Goal: Task Accomplishment & Management: Complete application form

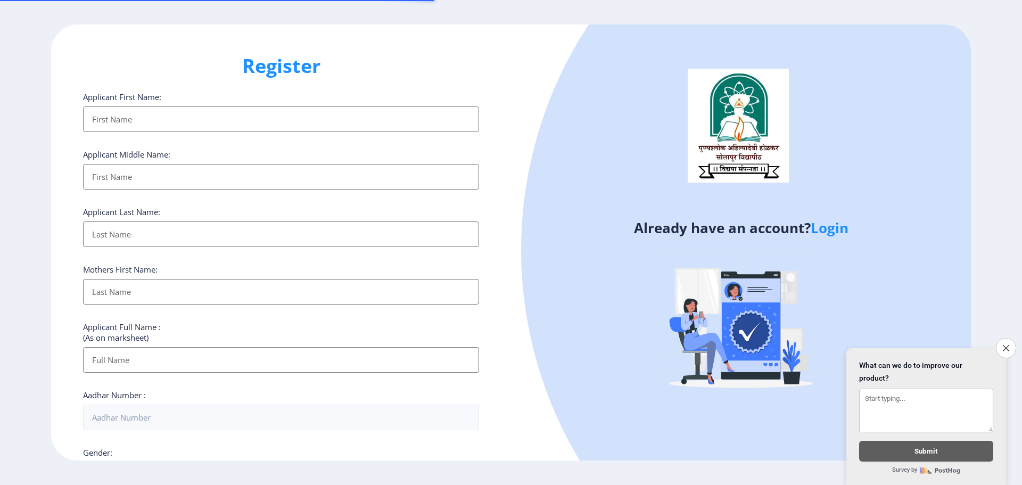
select select
drag, startPoint x: 176, startPoint y: 114, endPoint x: 192, endPoint y: 117, distance: 16.2
click at [176, 114] on input "Applicant First Name:" at bounding box center [281, 119] width 396 height 26
type input "PRATIBHA"
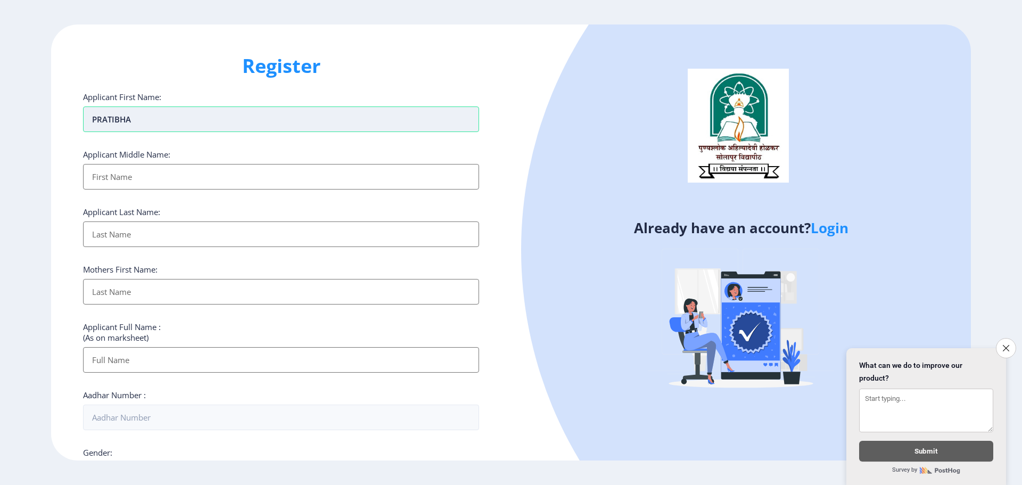
click at [167, 125] on input "PRATIBHA" at bounding box center [281, 119] width 396 height 26
click at [147, 170] on input "Applicant First Name:" at bounding box center [281, 177] width 396 height 26
type input "[PERSON_NAME]"
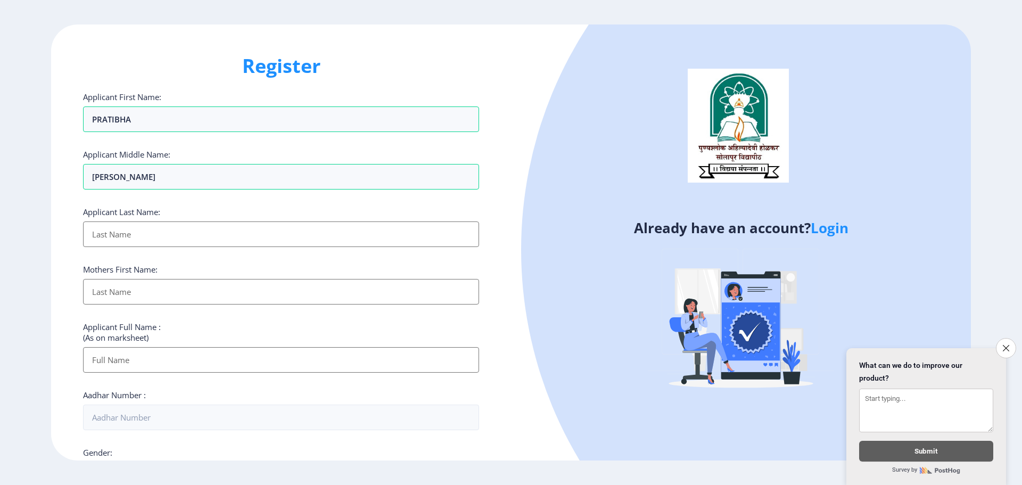
click at [196, 250] on div "Applicant First Name: PRATIBHA Applicant Middle Name: [PERSON_NAME] Applicant L…" at bounding box center [281, 412] width 396 height 641
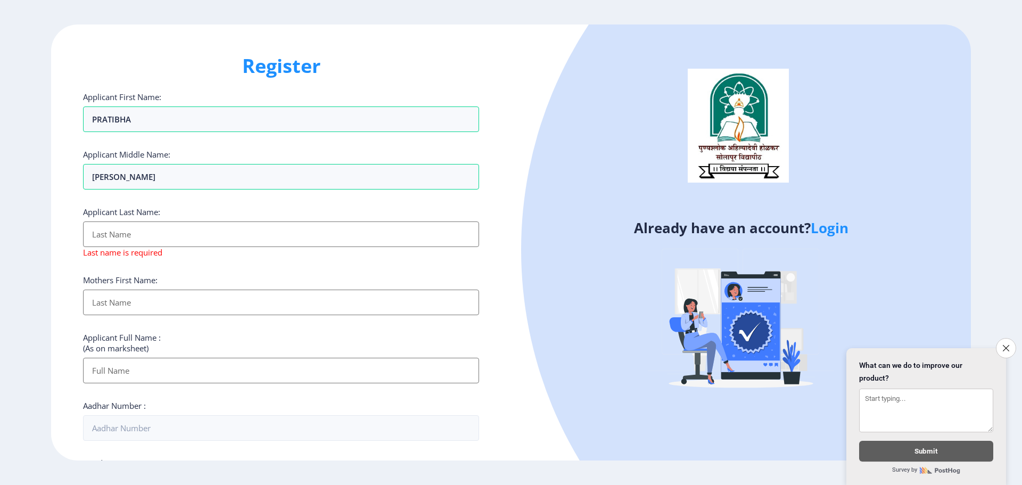
click at [197, 240] on input "Applicant First Name:" at bounding box center [281, 234] width 396 height 26
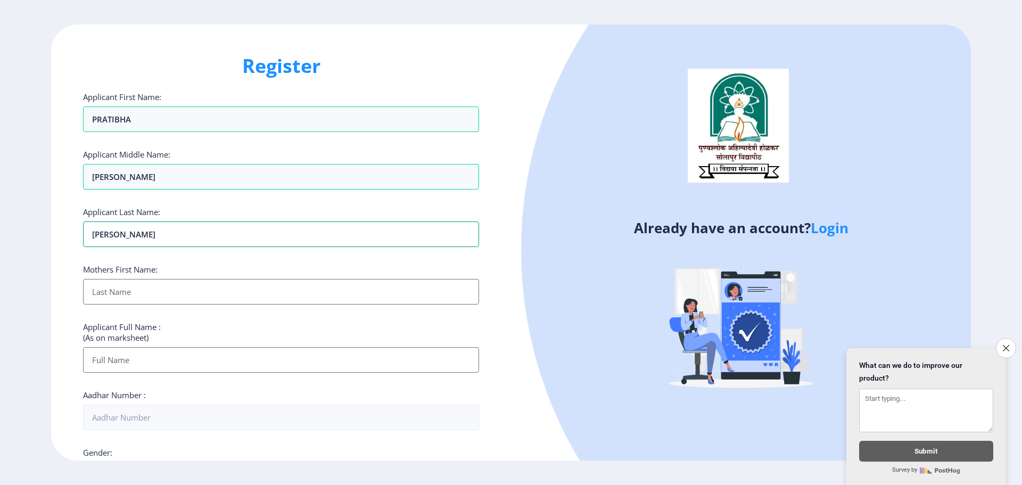
type input "[PERSON_NAME]"
click at [180, 287] on input "Applicant First Name:" at bounding box center [281, 292] width 396 height 26
click at [180, 290] on input "Applicant First Name:" at bounding box center [281, 292] width 396 height 26
type input "P"
type input "[PERSON_NAME]"
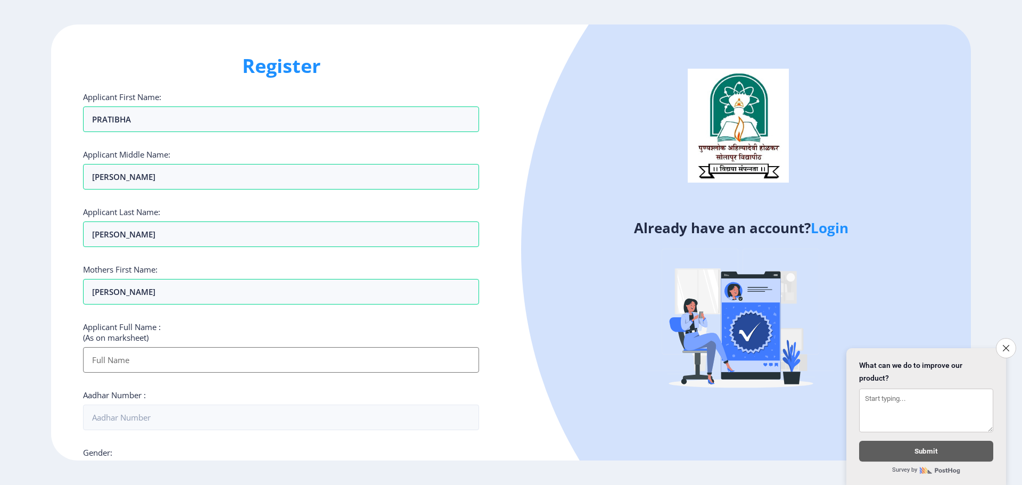
click at [199, 360] on input "Applicant First Name:" at bounding box center [281, 360] width 396 height 26
click at [102, 361] on input "Applicant First Name:" at bounding box center [281, 360] width 396 height 26
click at [139, 118] on input "PRATIBHA" at bounding box center [281, 119] width 396 height 26
drag, startPoint x: 138, startPoint y: 119, endPoint x: 112, endPoint y: 121, distance: 26.2
click at [112, 121] on input "PRATIBHA" at bounding box center [281, 119] width 396 height 26
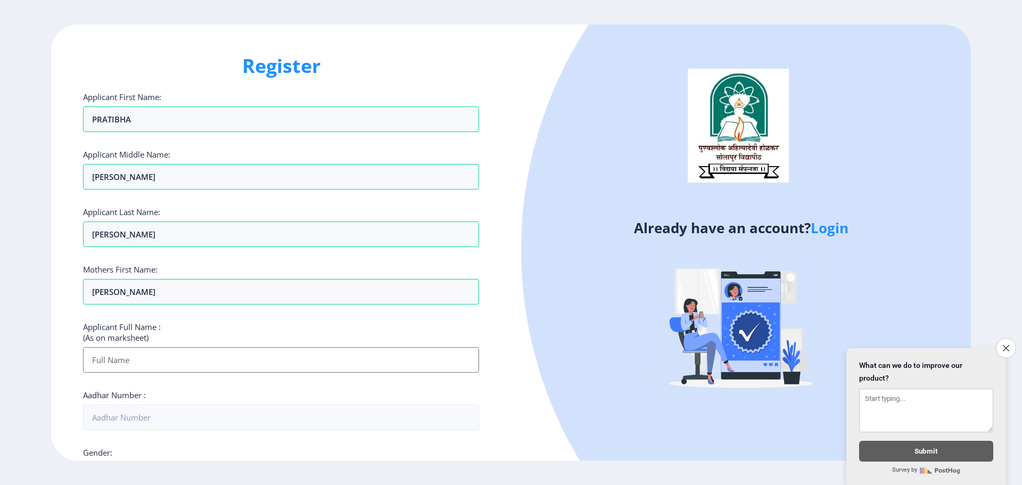
click at [123, 363] on input "Applicant First Name:" at bounding box center [281, 360] width 396 height 26
paste input "PRATIBHA"
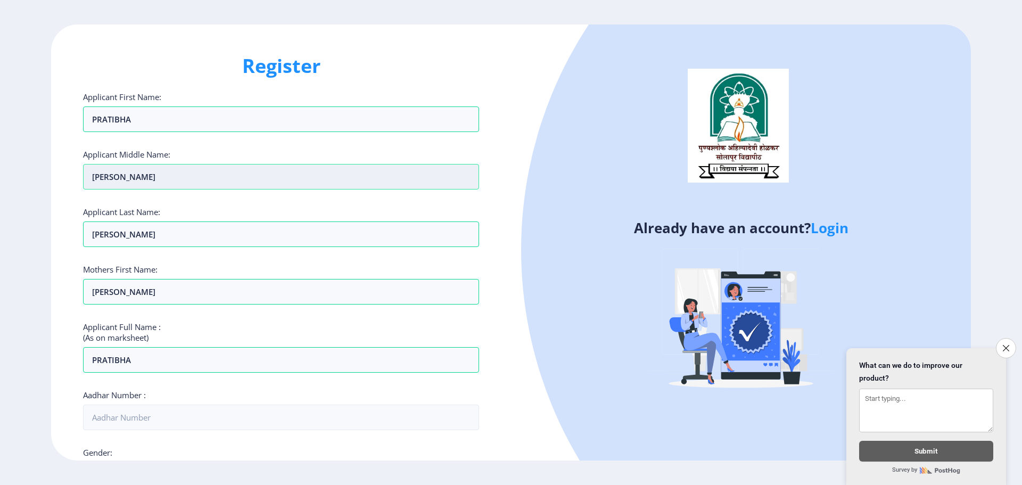
click at [135, 175] on input "[PERSON_NAME]" at bounding box center [281, 177] width 396 height 26
click at [156, 360] on input "PRATIBHA" at bounding box center [281, 360] width 396 height 26
paste input "[PERSON_NAME]"
click at [134, 237] on input "[PERSON_NAME]" at bounding box center [281, 234] width 396 height 26
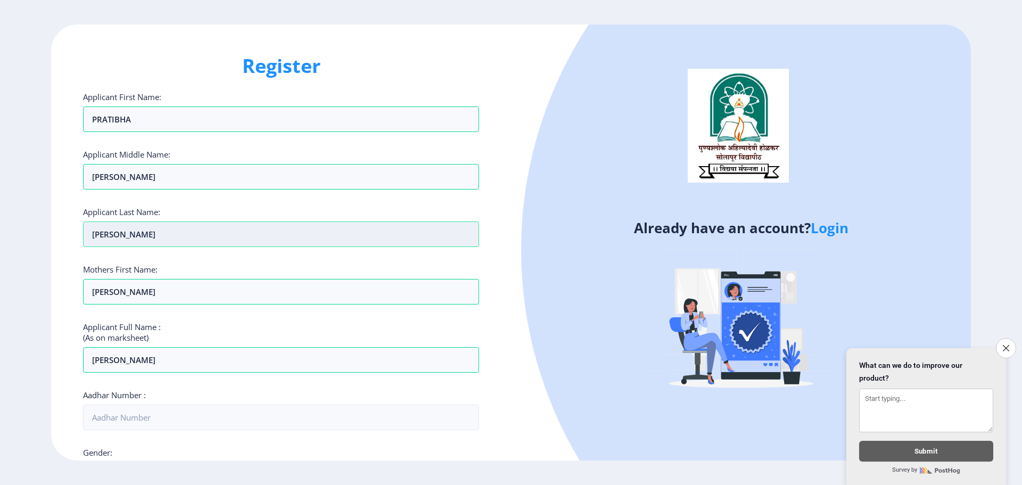
click at [134, 237] on input "[PERSON_NAME]" at bounding box center [281, 234] width 396 height 26
click at [192, 358] on input "[PERSON_NAME]" at bounding box center [281, 360] width 396 height 26
paste input "[PERSON_NAME]"
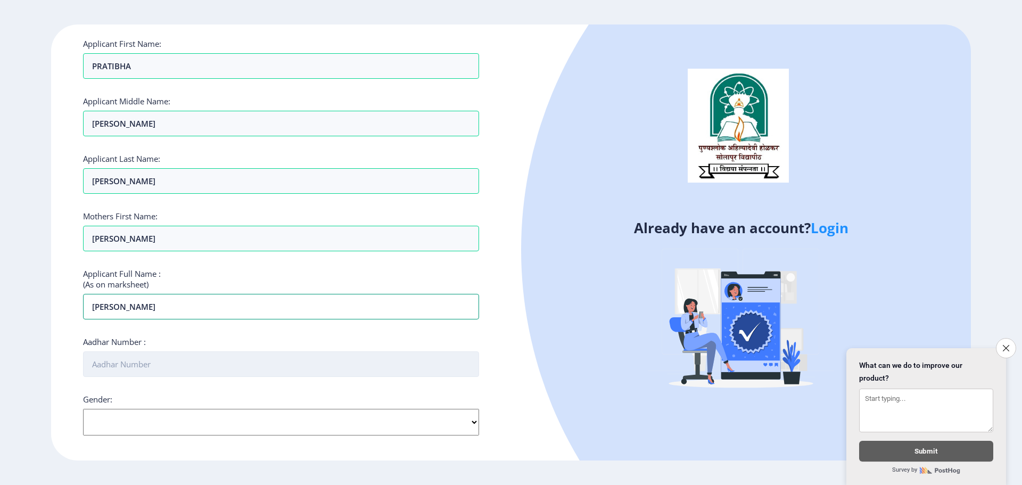
type input "[PERSON_NAME]"
click at [193, 362] on input "Aadhar Number :" at bounding box center [281, 364] width 396 height 26
type input "330658082141"
click at [456, 425] on select "Select Gender [DEMOGRAPHIC_DATA] [DEMOGRAPHIC_DATA] Other" at bounding box center [281, 422] width 396 height 27
select select "[DEMOGRAPHIC_DATA]"
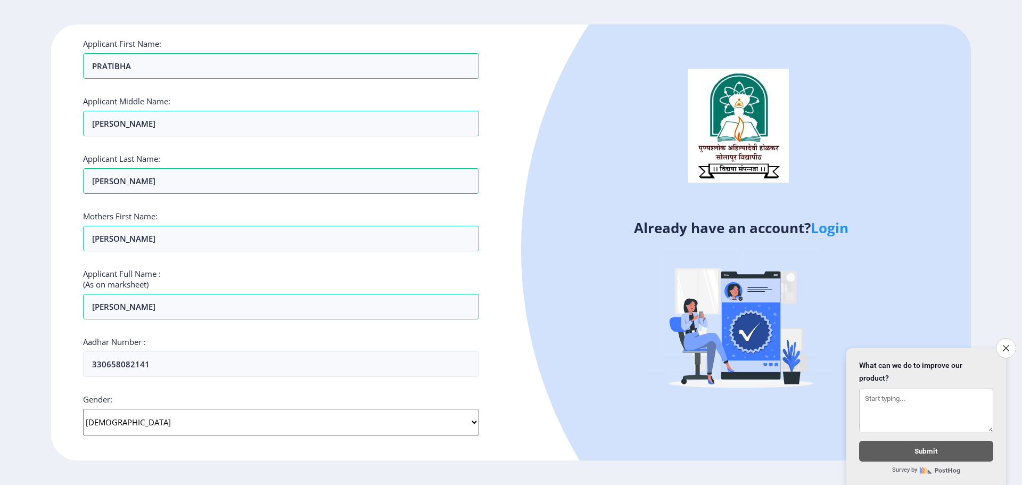
click at [83, 409] on select "Select Gender [DEMOGRAPHIC_DATA] [DEMOGRAPHIC_DATA] Other" at bounding box center [281, 422] width 396 height 27
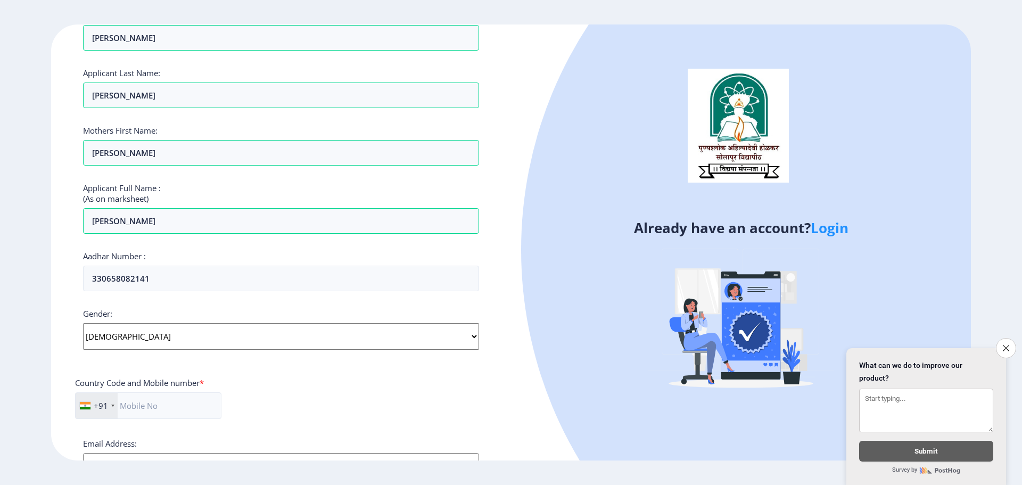
scroll to position [266, 0]
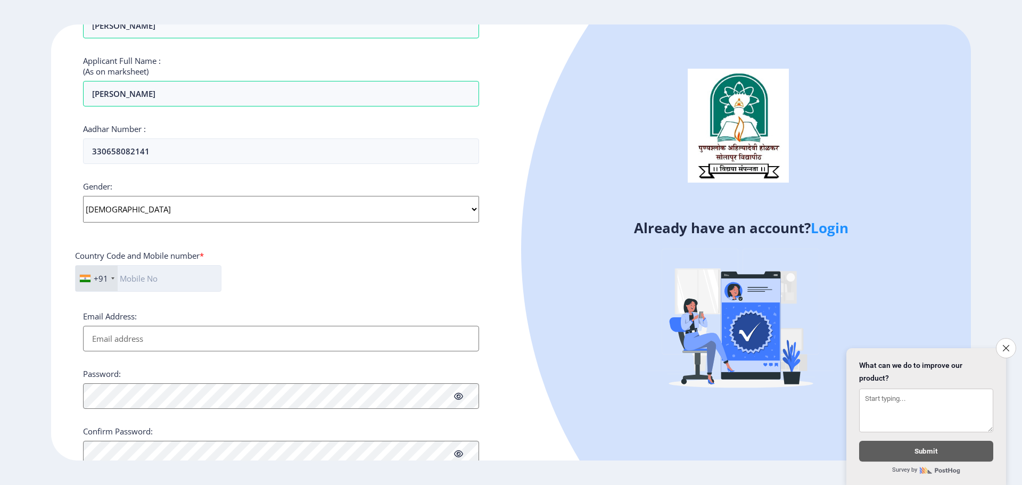
click at [189, 279] on input "text" at bounding box center [148, 278] width 146 height 27
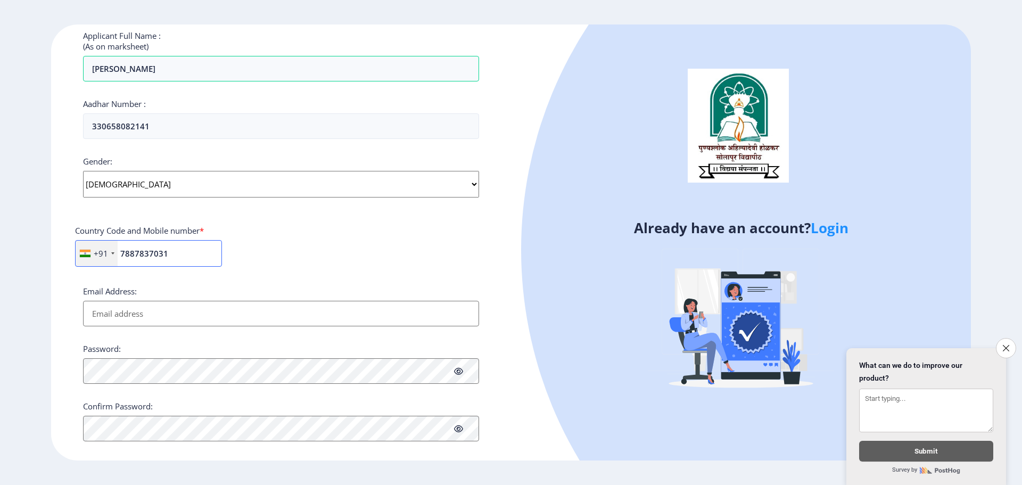
scroll to position [305, 0]
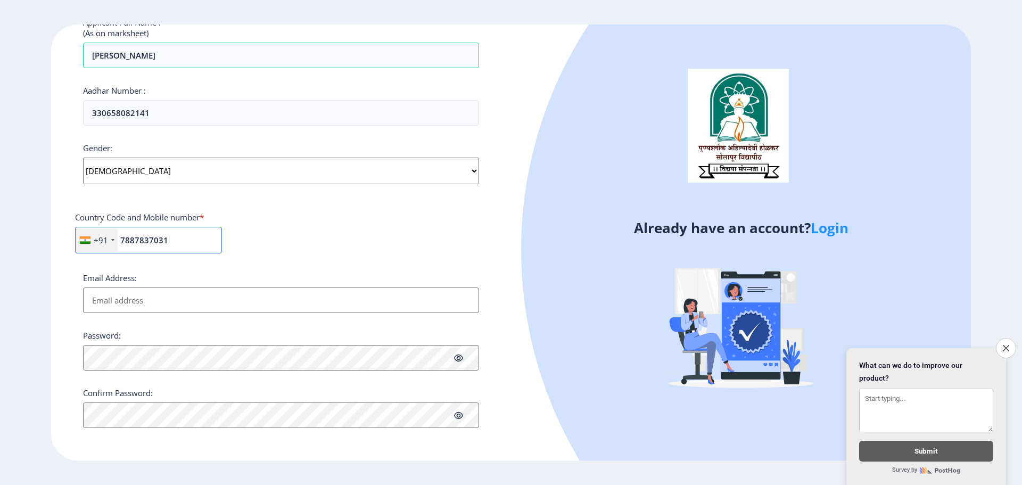
type input "7887837031"
click at [252, 304] on input "Email Address:" at bounding box center [281, 300] width 396 height 26
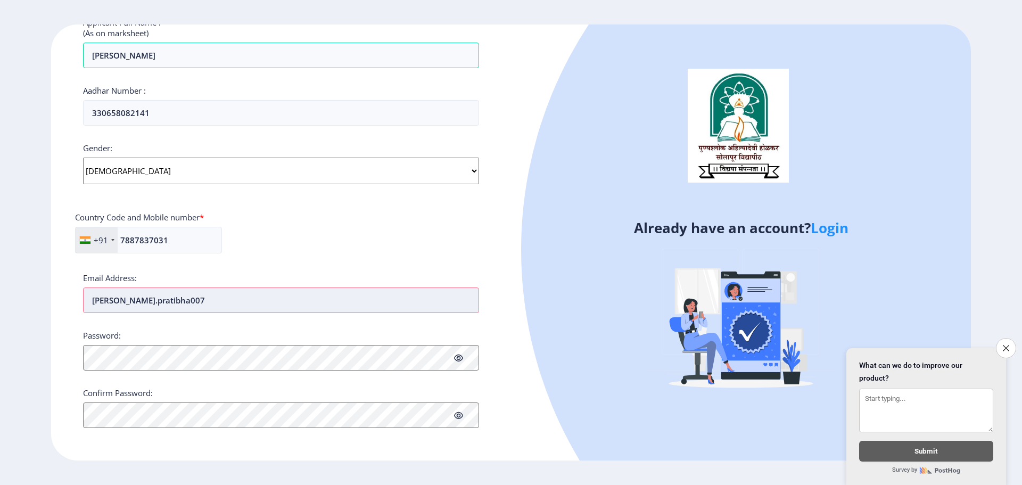
scroll to position [251, 0]
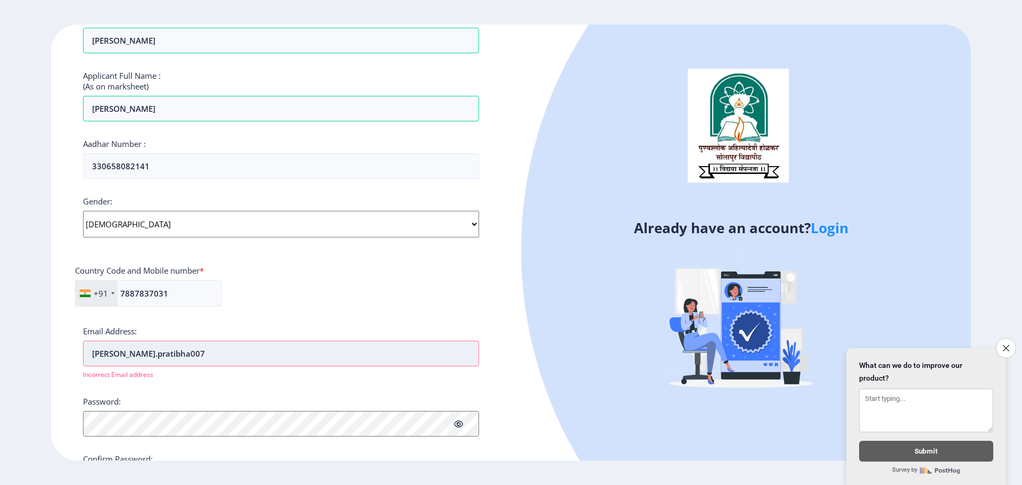
click at [202, 356] on input "[PERSON_NAME].pratibha007" at bounding box center [281, 354] width 396 height 26
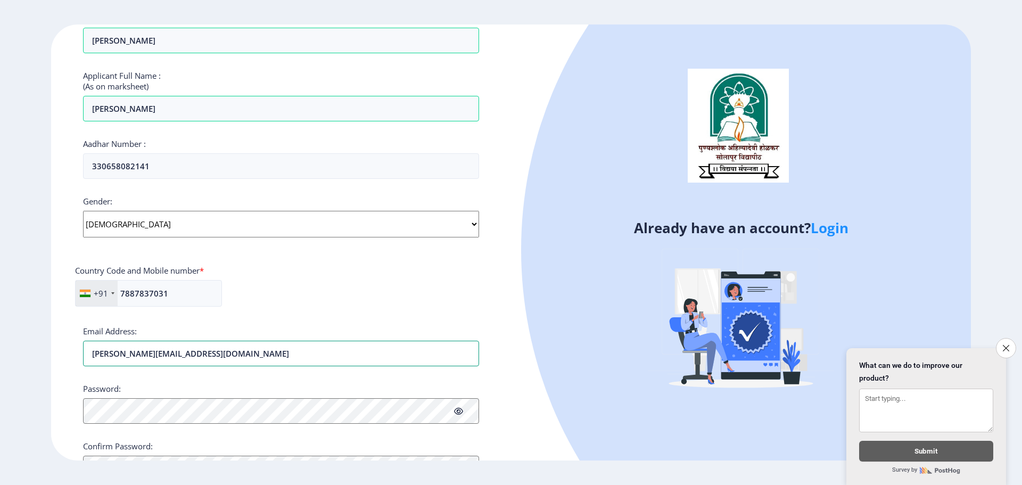
type input "[PERSON_NAME][EMAIL_ADDRESS][DOMAIN_NAME]"
click at [458, 415] on icon at bounding box center [458, 411] width 9 height 8
click at [459, 412] on icon at bounding box center [458, 411] width 9 height 8
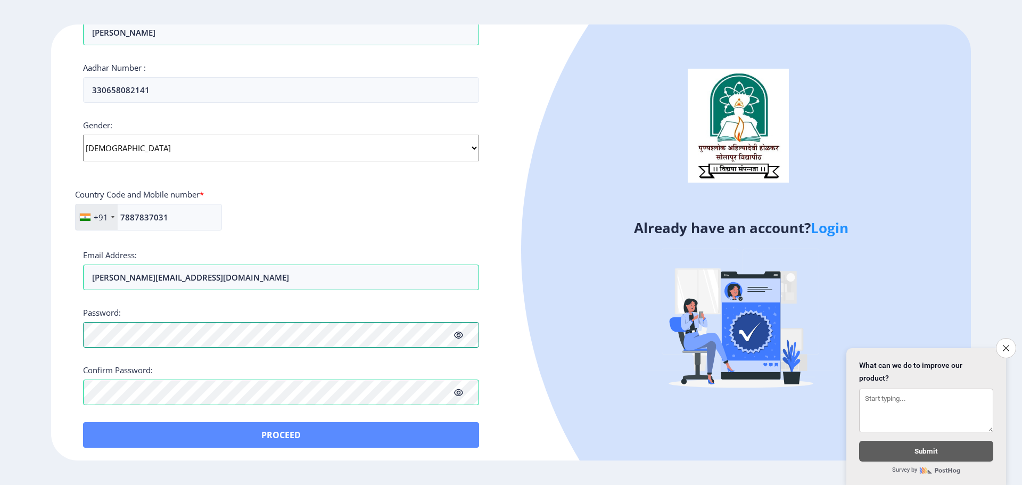
scroll to position [330, 0]
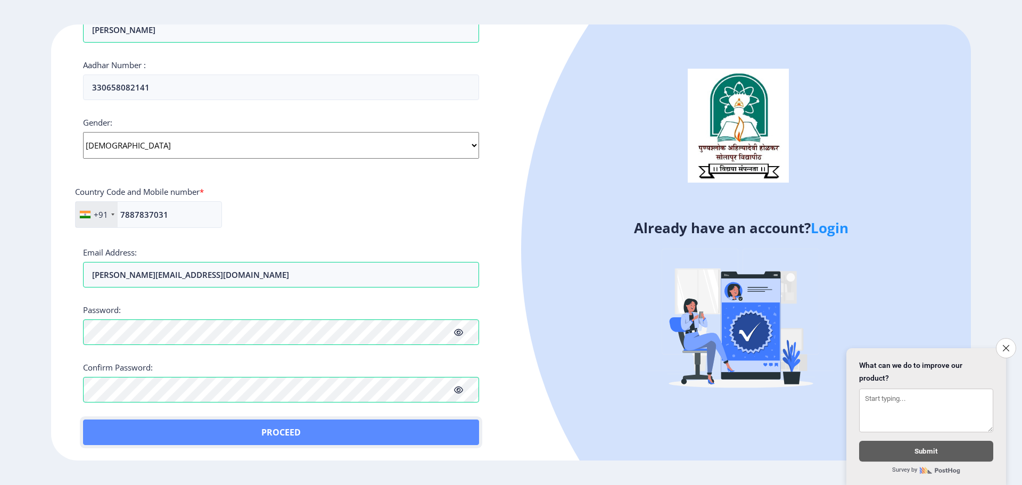
click at [287, 435] on button "Proceed" at bounding box center [281, 433] width 396 height 26
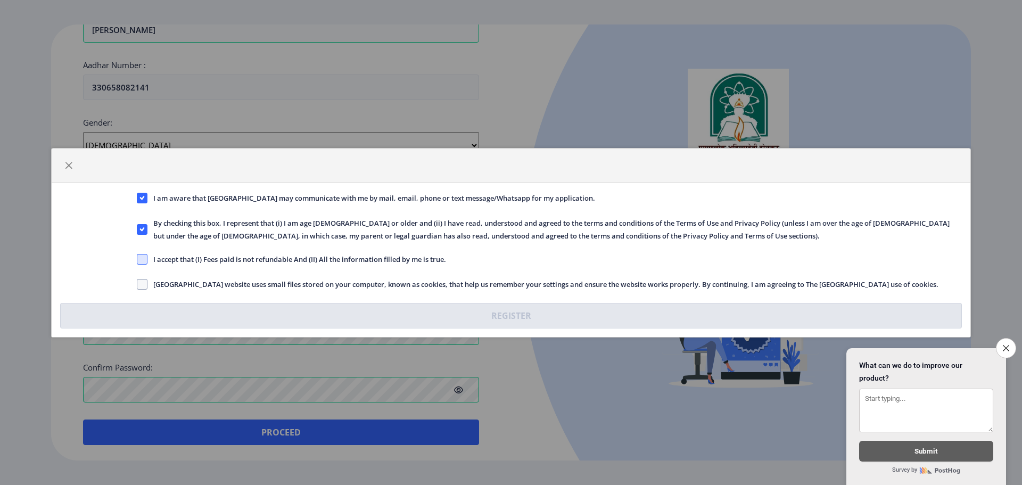
click at [144, 261] on span at bounding box center [142, 259] width 11 height 11
click at [137, 259] on input "I accept that (I) Fees paid is not refundable And (II) All the information fill…" at bounding box center [137, 259] width 1 height 1
checkbox input "true"
click at [145, 284] on span at bounding box center [142, 284] width 11 height 11
click at [137, 284] on input "[GEOGRAPHIC_DATA] website uses small files stored on your computer, known as co…" at bounding box center [137, 284] width 1 height 1
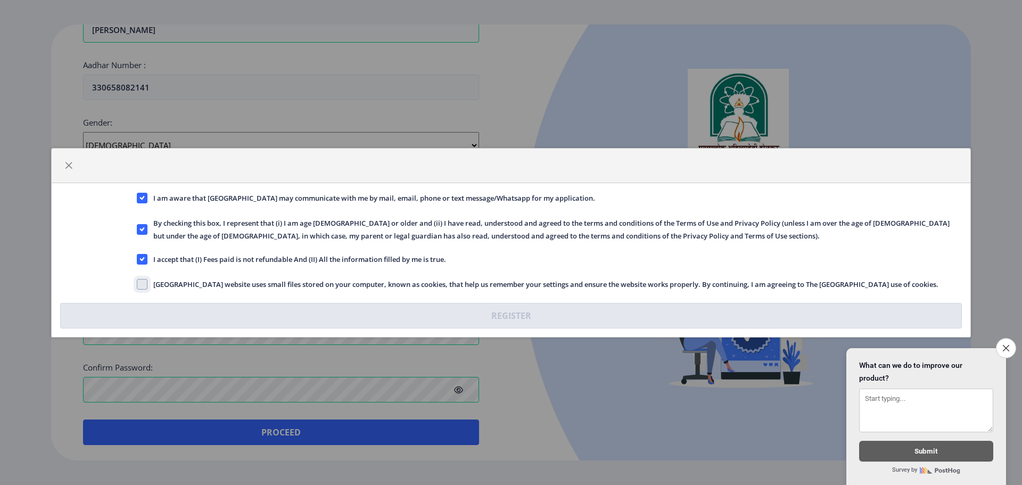
checkbox input "true"
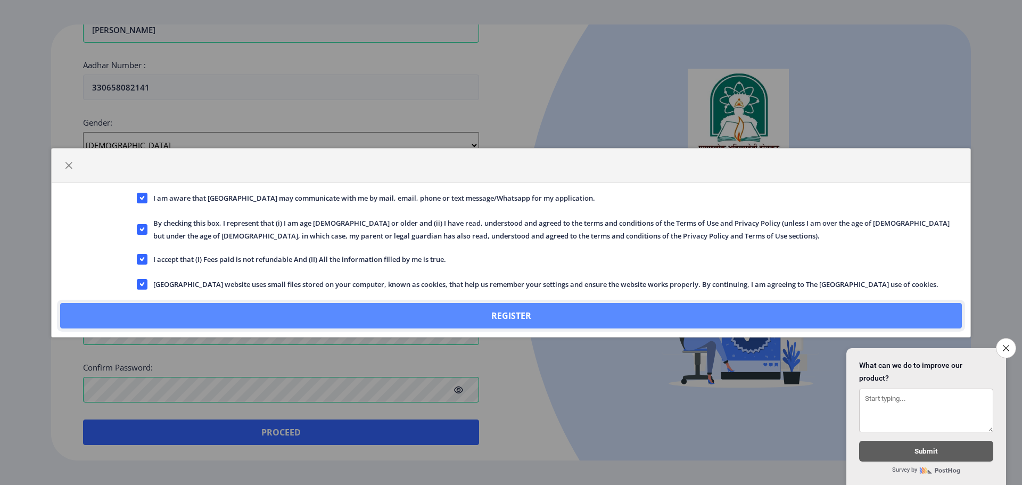
click at [412, 313] on button "Register" at bounding box center [511, 316] width 902 height 26
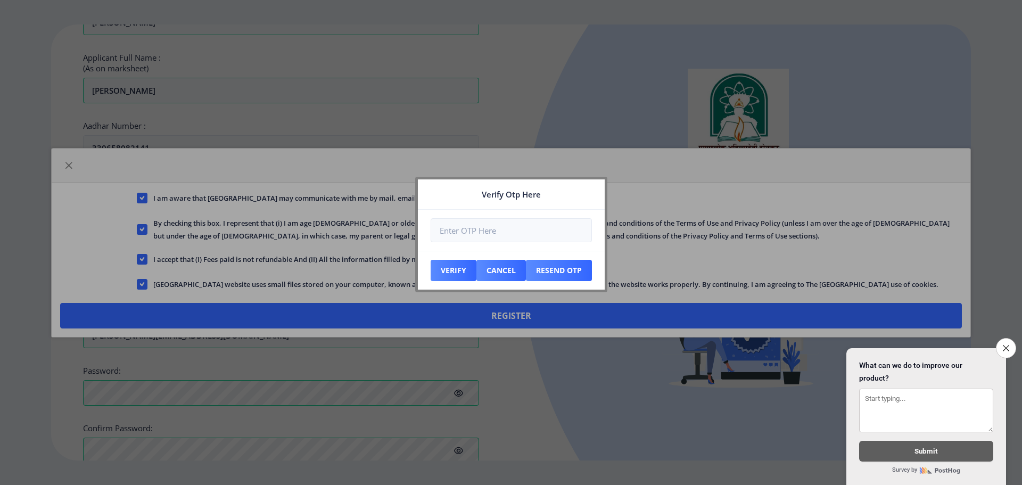
scroll to position [391, 0]
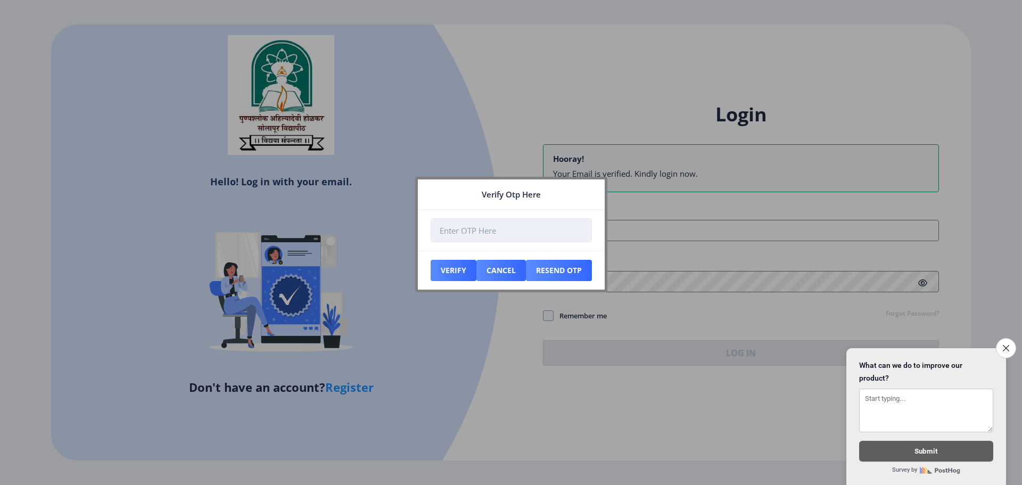
click at [536, 231] on input "number" at bounding box center [511, 230] width 161 height 24
click at [511, 227] on input "number" at bounding box center [511, 230] width 161 height 24
click at [504, 234] on input "number" at bounding box center [511, 230] width 161 height 24
click at [472, 224] on input "number" at bounding box center [511, 230] width 161 height 24
type input "899382"
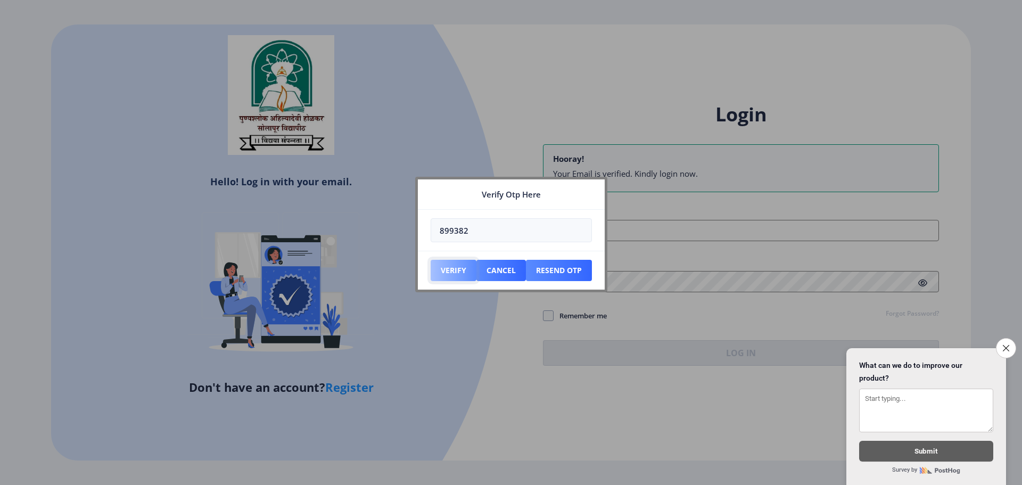
click at [448, 274] on button "Verify" at bounding box center [454, 270] width 46 height 21
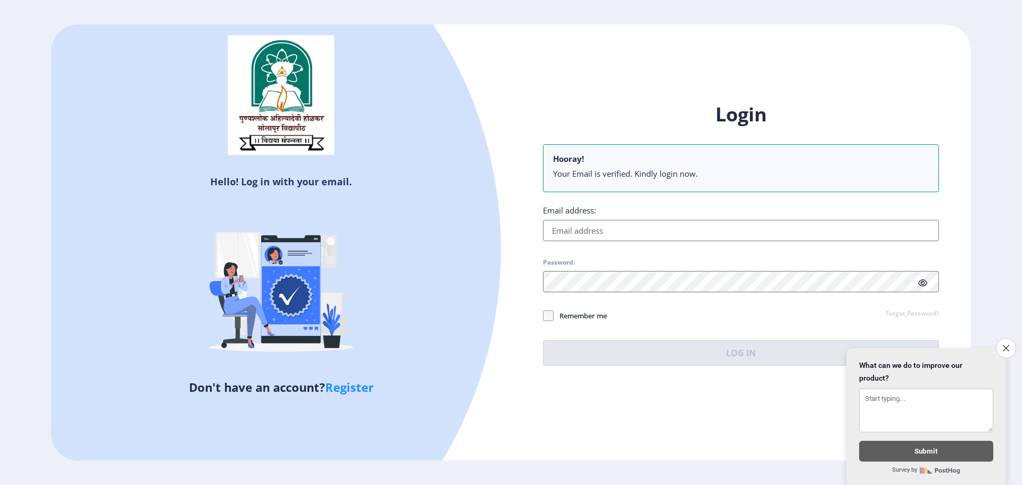
type input "[PERSON_NAME][EMAIL_ADDRESS][DOMAIN_NAME]"
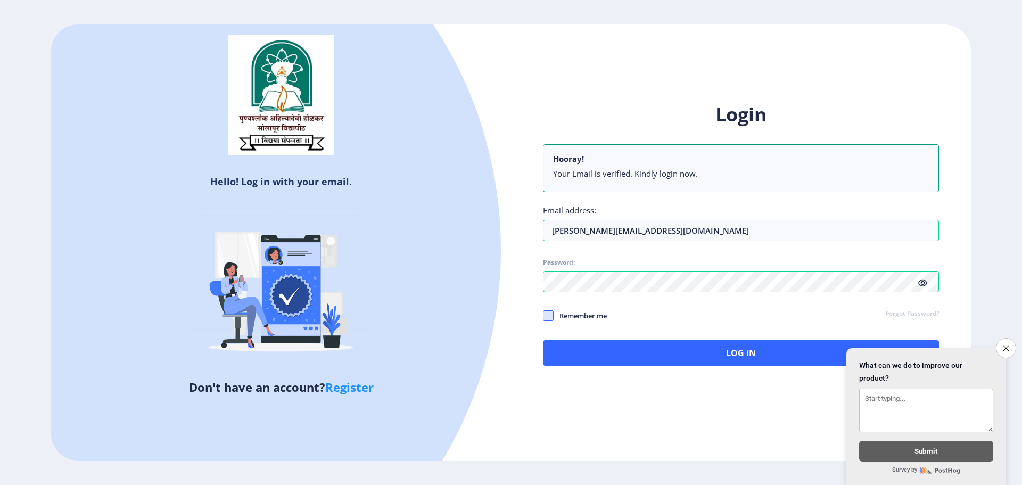
click at [545, 321] on span at bounding box center [548, 315] width 11 height 11
click at [544, 316] on input "Remember me" at bounding box center [543, 316] width 1 height 1
click at [545, 321] on span at bounding box center [548, 315] width 11 height 11
click at [544, 316] on input "Remember me" at bounding box center [543, 316] width 1 height 1
click at [545, 321] on span at bounding box center [548, 315] width 11 height 11
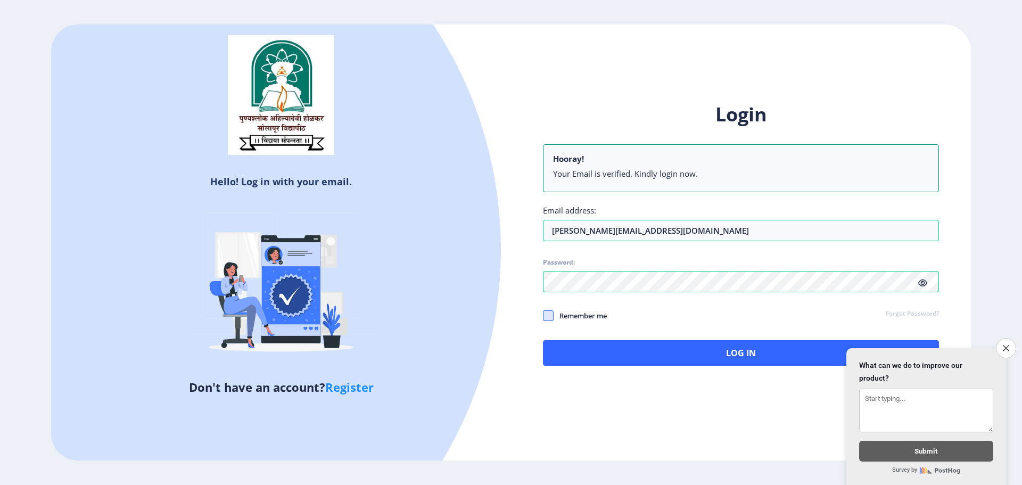
click at [544, 316] on input "Remember me" at bounding box center [543, 316] width 1 height 1
checkbox input "true"
click at [923, 286] on icon at bounding box center [922, 283] width 9 height 8
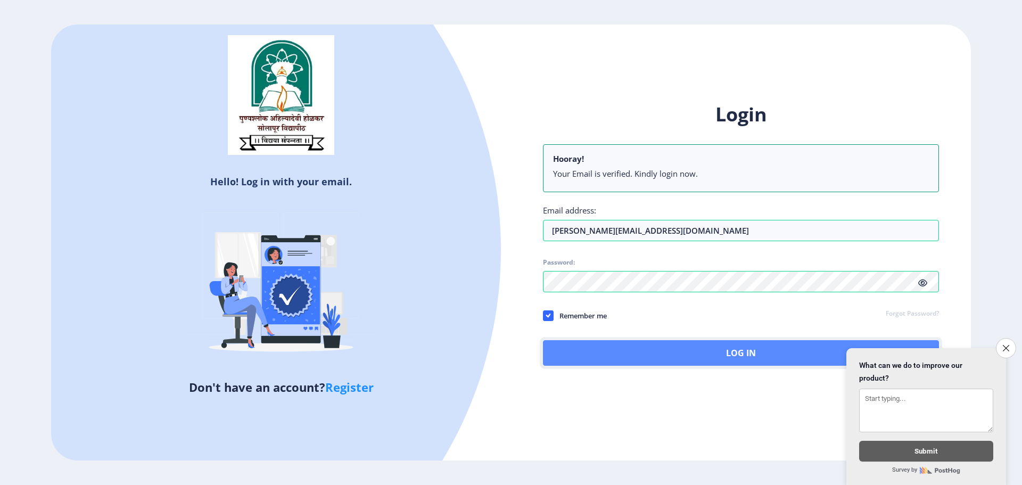
click at [726, 358] on button "Log In" at bounding box center [741, 353] width 396 height 26
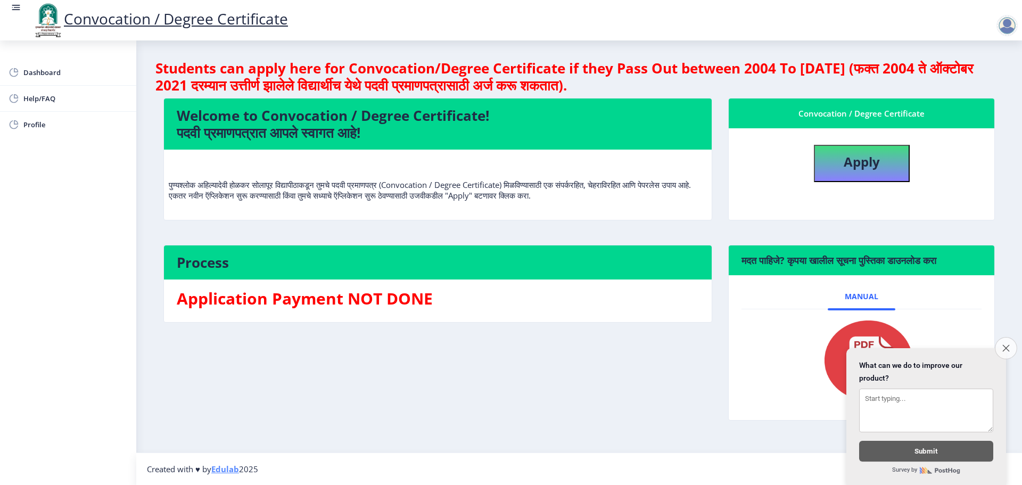
click at [1010, 347] on button "Close survey" at bounding box center [1006, 348] width 22 height 22
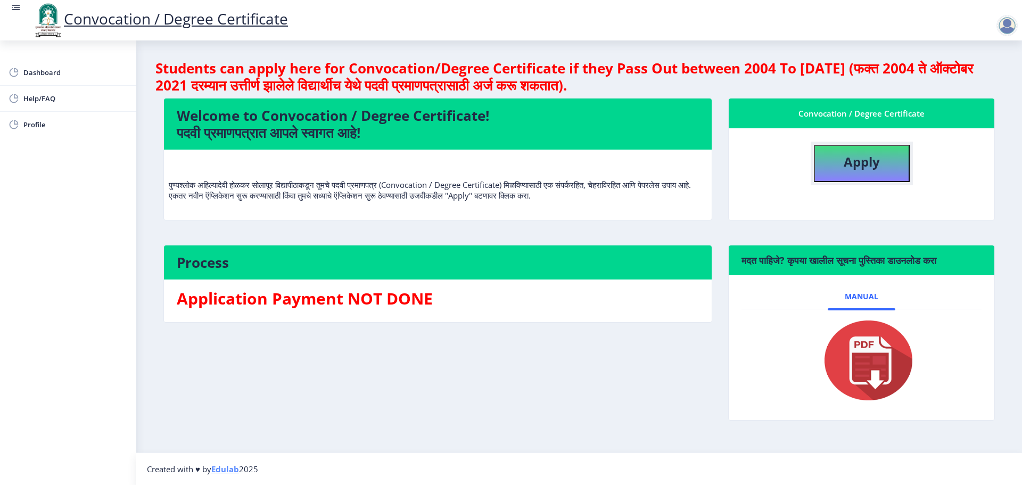
click at [882, 169] on button "Apply" at bounding box center [862, 163] width 96 height 37
select select
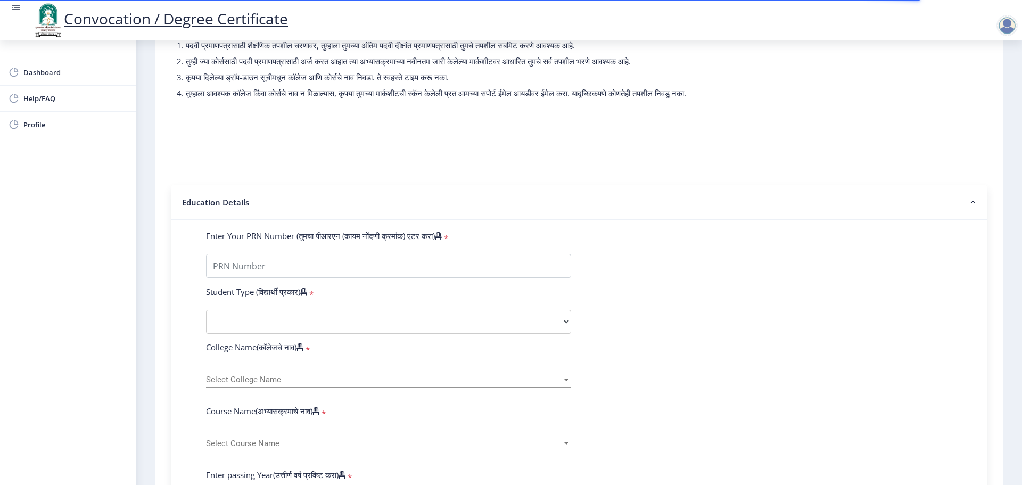
scroll to position [106, 0]
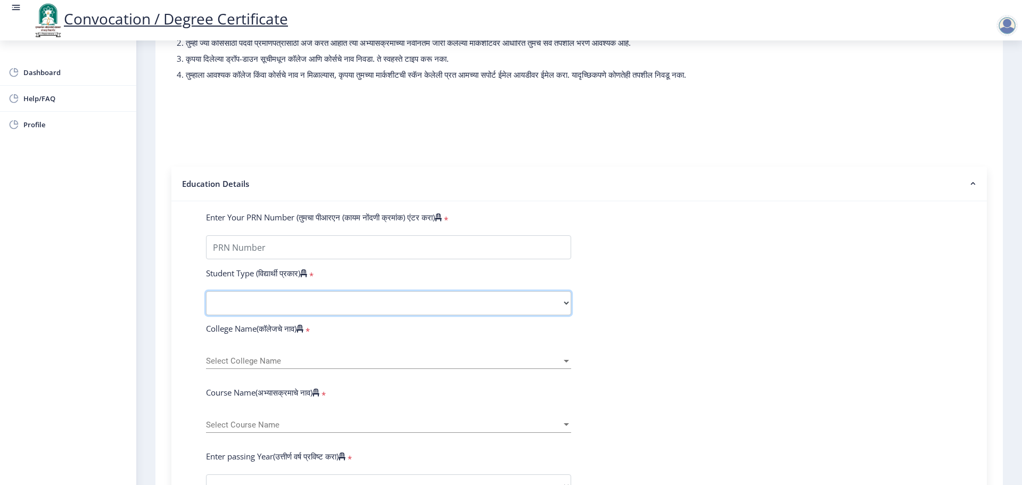
click at [348, 315] on select "Select Student Type Regular External" at bounding box center [388, 303] width 365 height 24
click at [725, 356] on form "Enter Your PRN Number (तुमचा पीआरएन (कायम नोंदणी क्रमांक) एंटर करा) * Student T…" at bounding box center [579, 494] width 762 height 564
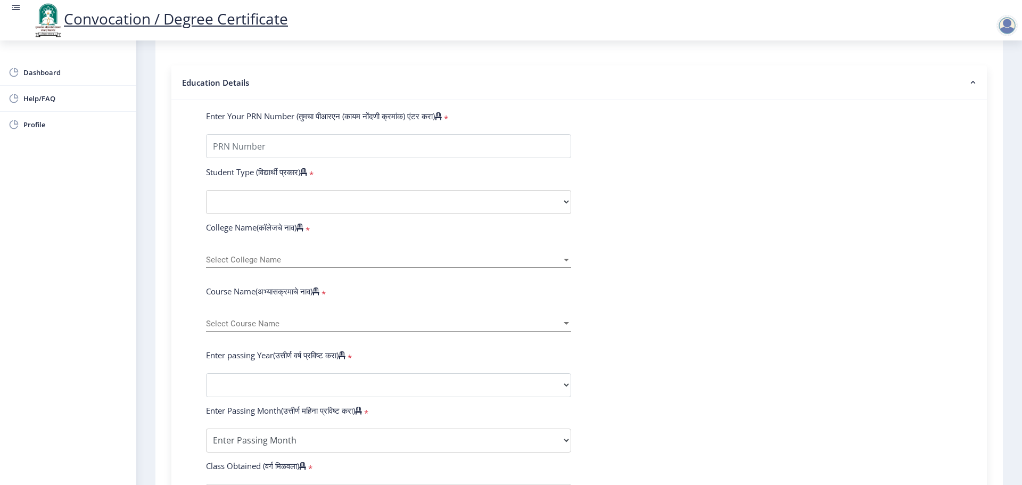
scroll to position [213, 0]
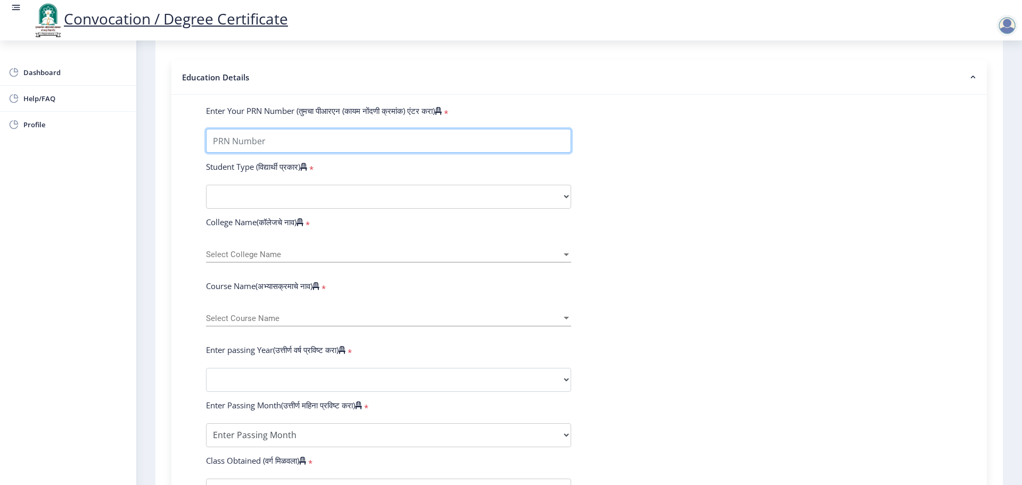
click at [327, 147] on input "Enter Your PRN Number (तुमचा पीआरएन (कायम नोंदणी क्रमांक) एंटर करा)" at bounding box center [388, 141] width 365 height 24
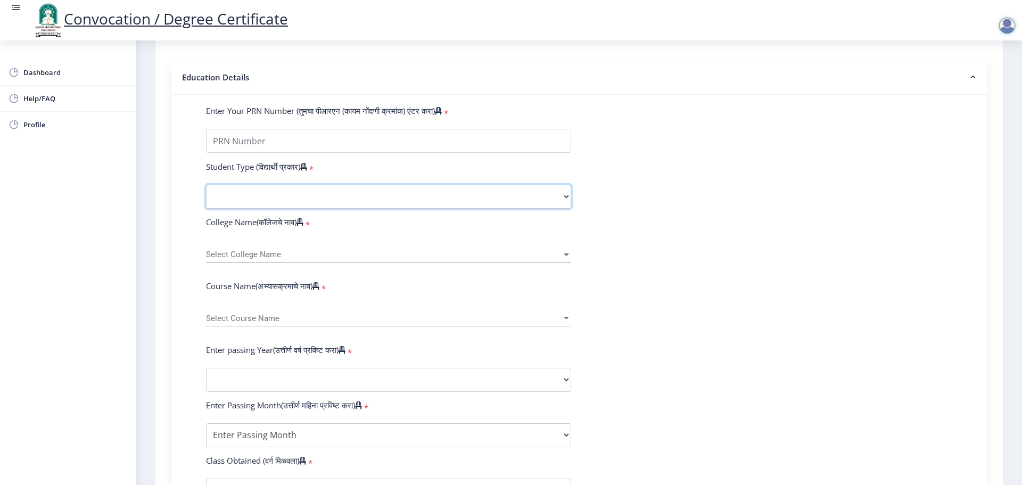
click at [475, 209] on select "Select Student Type Regular External" at bounding box center [388, 197] width 365 height 24
click at [700, 269] on form "Enter Your PRN Number (तुमचा पीआरएन (कायम नोंदणी क्रमांक) एंटर करा) * Student T…" at bounding box center [579, 387] width 762 height 564
click at [315, 204] on select "Select Student Type Regular External" at bounding box center [388, 197] width 365 height 24
click at [314, 323] on span "Select Course Name" at bounding box center [384, 318] width 356 height 9
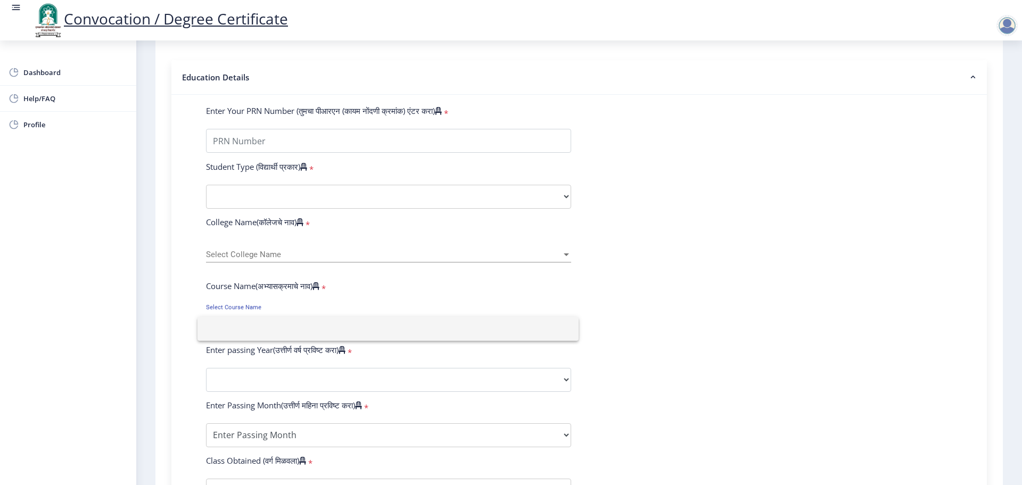
click at [333, 357] on div at bounding box center [511, 242] width 1022 height 485
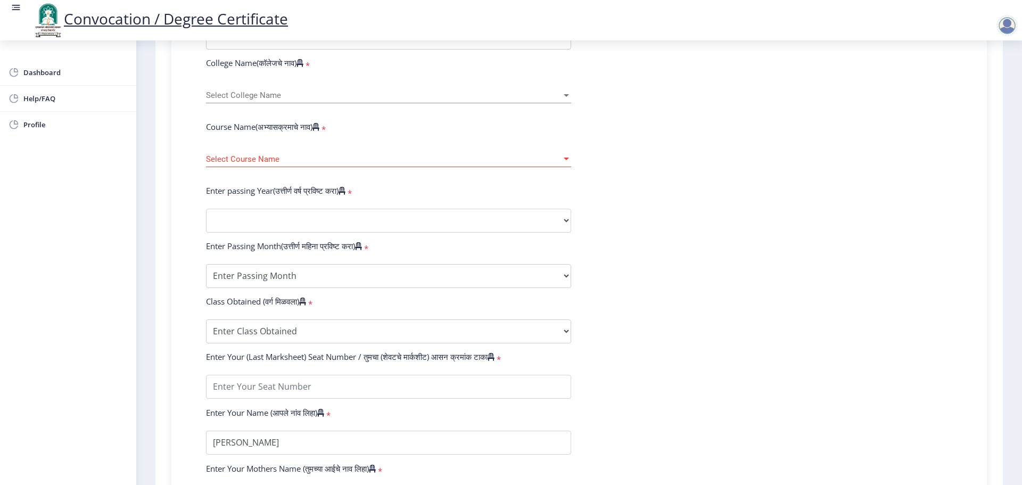
scroll to position [373, 0]
click at [284, 231] on select "2025 2024 2023 2022 2021 2020 2019 2018 2017 2016 2015 2014 2013 2012 2011 2010…" at bounding box center [388, 220] width 365 height 24
click at [191, 194] on div "Enter Your PRN Number (तुमचा पीआरएन (कायम नोंदणी क्रमांक) एंटर करा) * Student T…" at bounding box center [579, 228] width 778 height 564
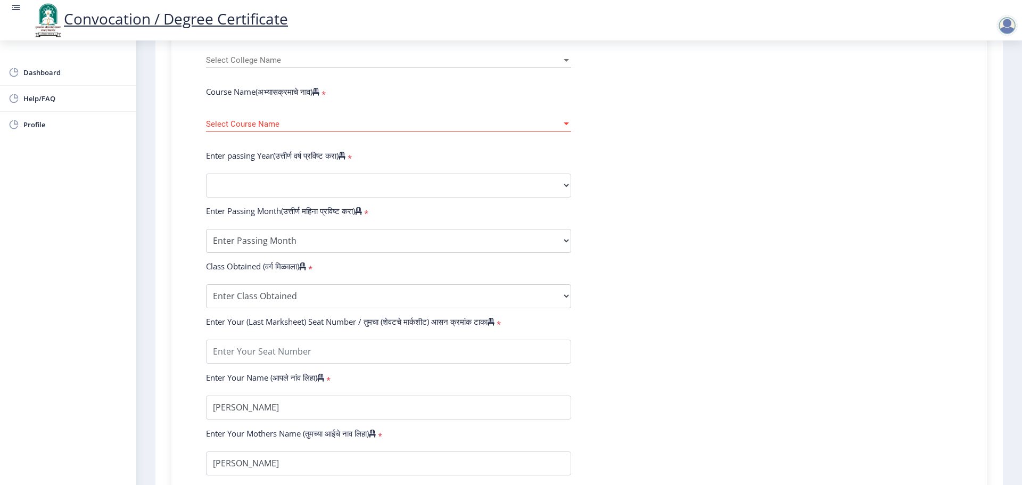
scroll to position [426, 0]
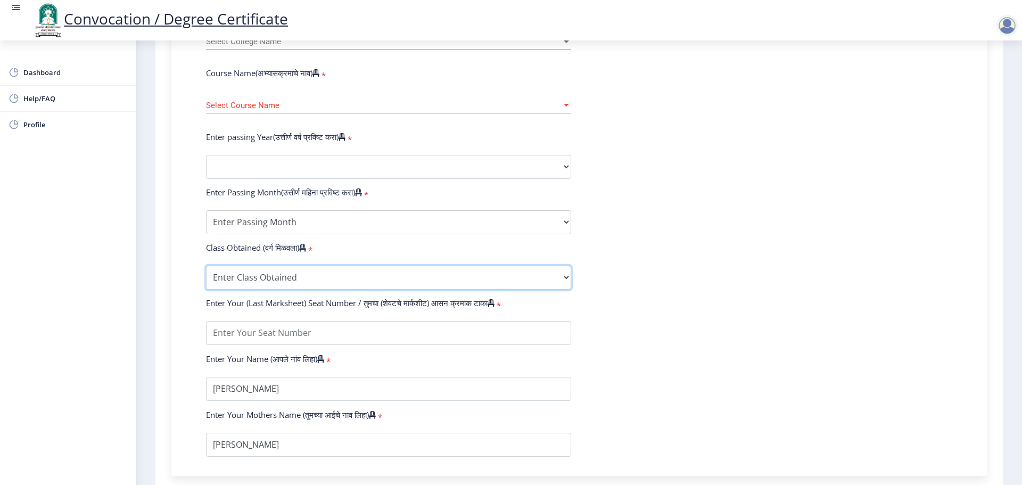
click at [287, 290] on select "Enter Class Obtained FIRST CLASS WITH DISTINCTION FIRST CLASS HIGHER SECOND CLA…" at bounding box center [388, 278] width 365 height 24
click at [189, 241] on div "Enter Your PRN Number (तुमचा पीआरएन (कायम नोंदणी क्रमांक) एंटर करा) * Student T…" at bounding box center [579, 174] width 794 height 564
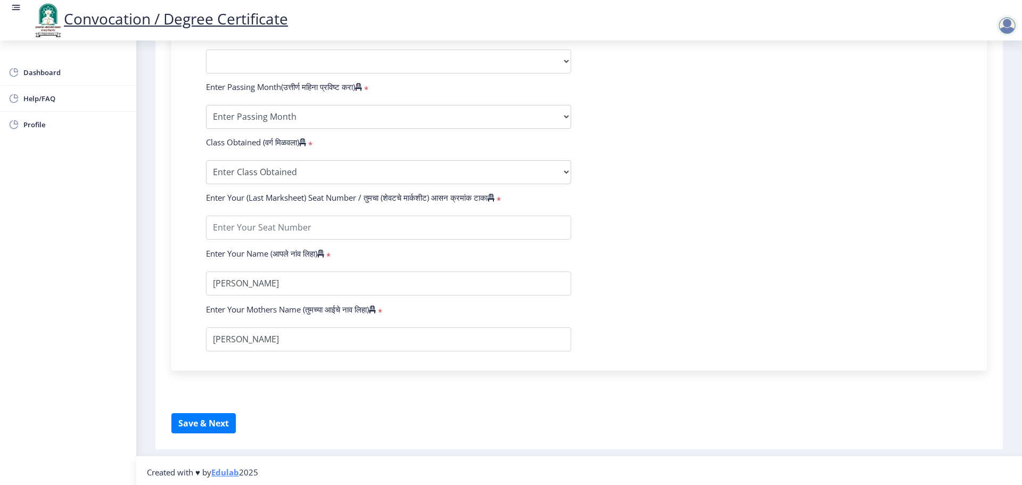
scroll to position [532, 0]
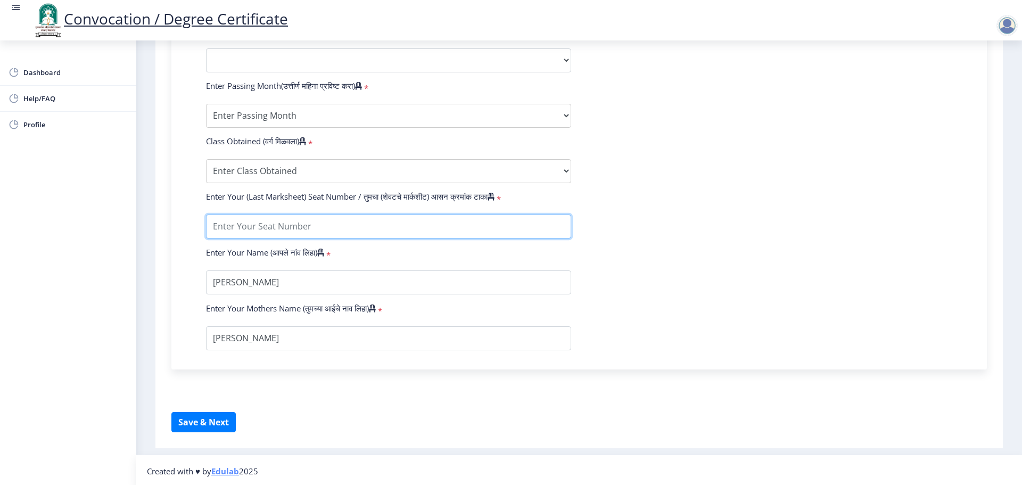
click at [290, 239] on input "textarea" at bounding box center [388, 227] width 365 height 24
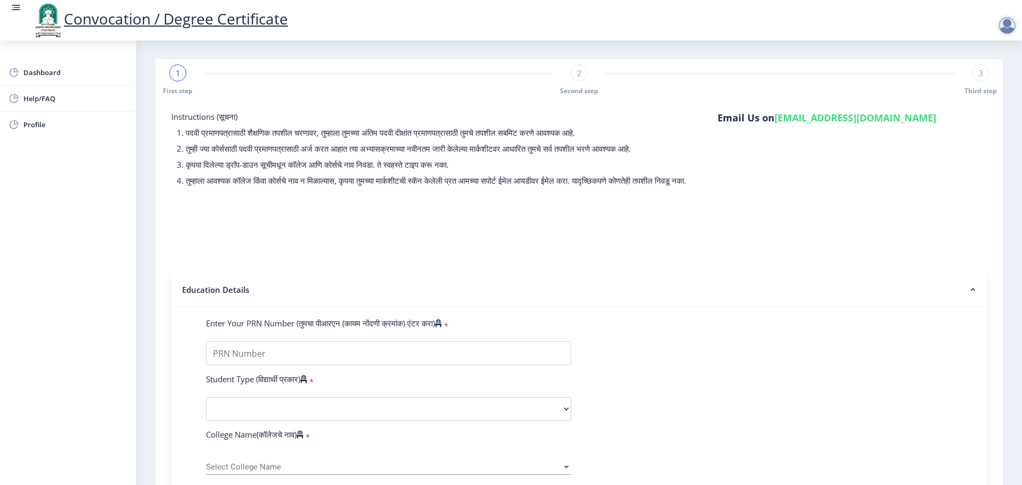
scroll to position [0, 0]
click at [1002, 30] on div at bounding box center [1007, 25] width 21 height 21
